Goal: Information Seeking & Learning: Learn about a topic

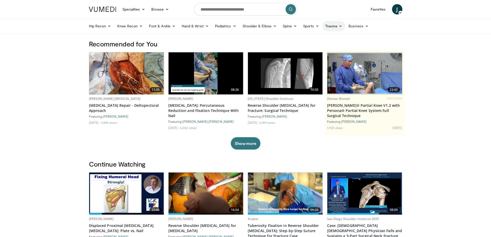
click at [339, 26] on icon at bounding box center [341, 26] width 4 height 4
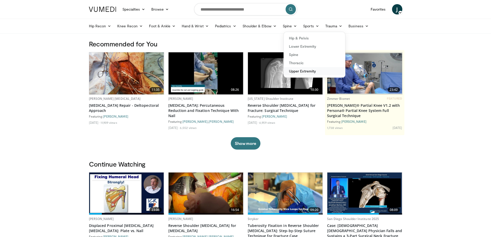
click at [301, 71] on link "Upper Extremity" at bounding box center [314, 71] width 61 height 8
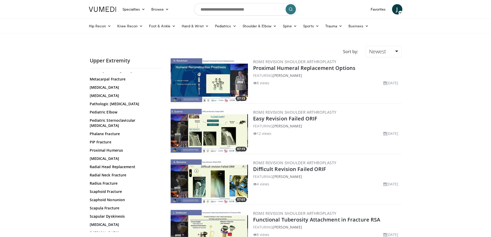
scroll to position [180, 0]
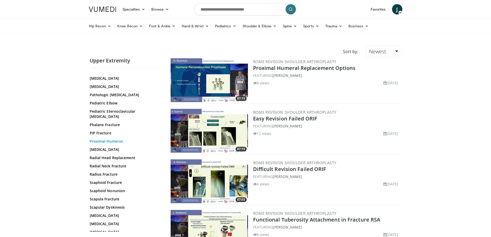
click at [115, 139] on link "Proximal Humerus" at bounding box center [125, 141] width 70 height 5
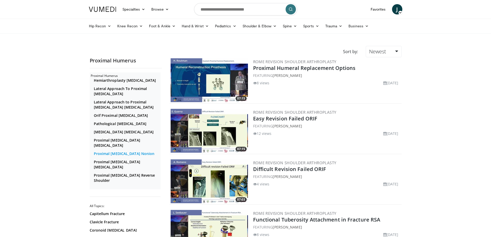
scroll to position [26, 0]
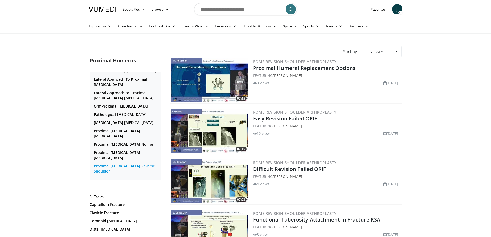
click at [119, 172] on link "Proximal Humerus Reverse Shoulder" at bounding box center [126, 168] width 65 height 10
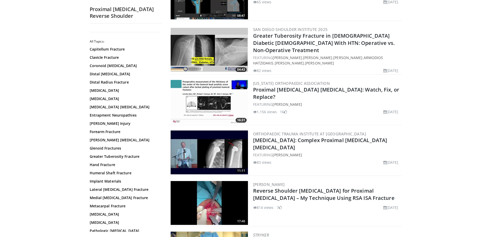
scroll to position [412, 0]
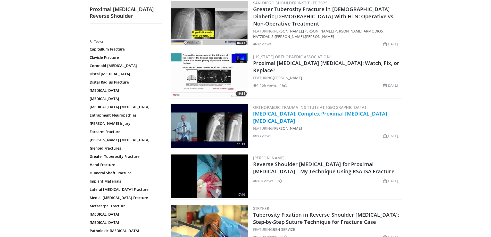
click at [285, 110] on link "Geriatrics: Complex Proximal Humerus Fractures" at bounding box center [320, 117] width 134 height 14
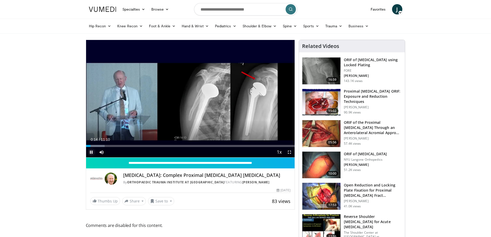
click at [92, 152] on span "Video Player" at bounding box center [91, 152] width 10 height 10
click at [91, 153] on span "Video Player" at bounding box center [91, 152] width 10 height 10
click at [290, 152] on span "Video Player" at bounding box center [289, 152] width 10 height 10
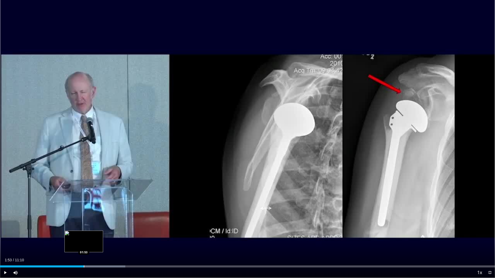
click at [84, 237] on div "Progress Bar" at bounding box center [84, 267] width 1 height 2
click at [93, 237] on div "Progress Bar" at bounding box center [93, 267] width 1 height 2
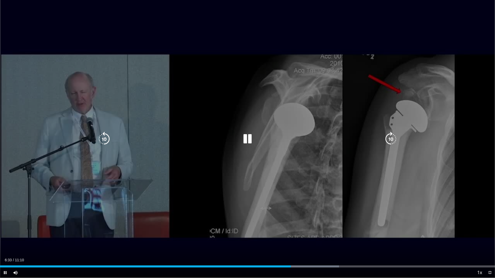
click at [42, 71] on div "10 seconds Tap to unmute" at bounding box center [247, 139] width 495 height 278
click at [66, 73] on div "10 seconds Tap to unmute" at bounding box center [247, 139] width 495 height 278
click at [66, 65] on div "10 seconds Tap to unmute" at bounding box center [247, 139] width 495 height 278
click at [74, 115] on div "10 seconds Tap to unmute" at bounding box center [247, 139] width 495 height 278
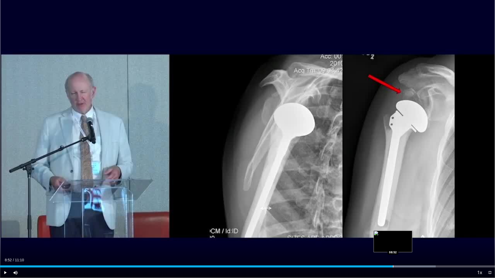
click at [393, 237] on div "Progress Bar" at bounding box center [393, 267] width 1 height 2
click at [408, 237] on div "Progress Bar" at bounding box center [408, 267] width 1 height 2
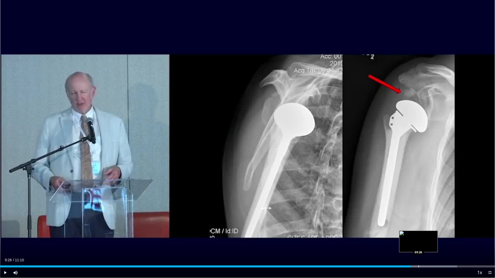
click at [418, 237] on div "Progress Bar" at bounding box center [418, 267] width 1 height 2
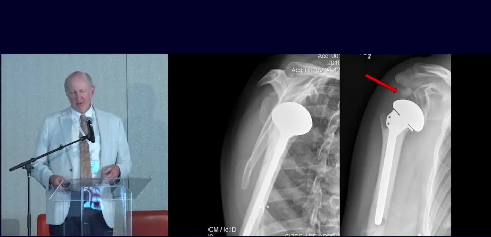
scroll to position [52, 0]
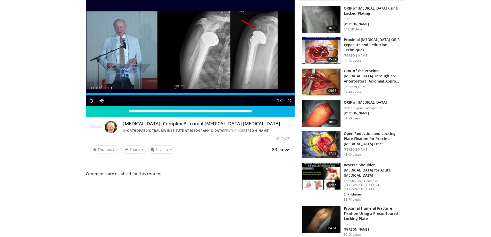
click at [320, 173] on img at bounding box center [321, 176] width 38 height 27
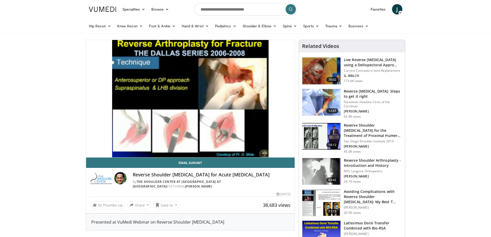
click at [395, 8] on span "J" at bounding box center [397, 9] width 10 height 10
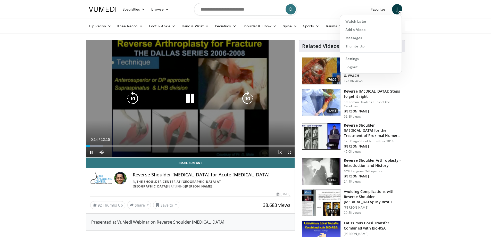
click at [189, 100] on icon "Video Player" at bounding box center [190, 98] width 14 height 14
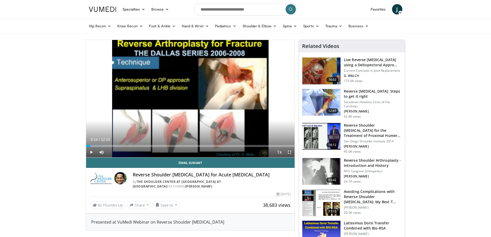
click at [397, 11] on span "J" at bounding box center [397, 9] width 10 height 10
click at [351, 65] on link "Logout" at bounding box center [370, 67] width 61 height 8
